Goal: Find specific page/section: Find specific page/section

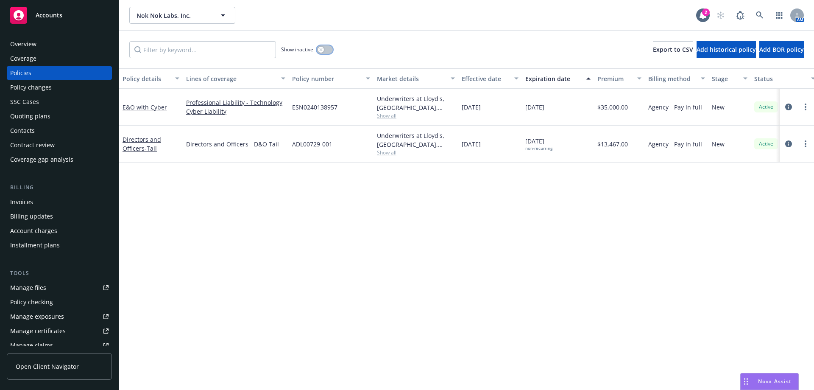
click at [326, 50] on button "button" at bounding box center [325, 49] width 16 height 8
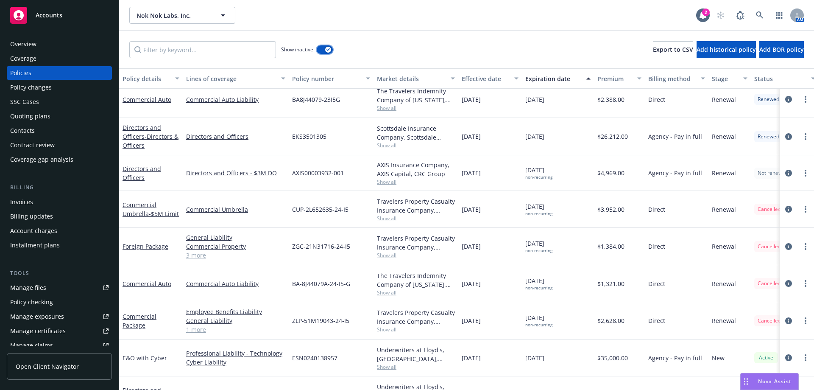
scroll to position [987, 0]
